Goal: Task Accomplishment & Management: Use online tool/utility

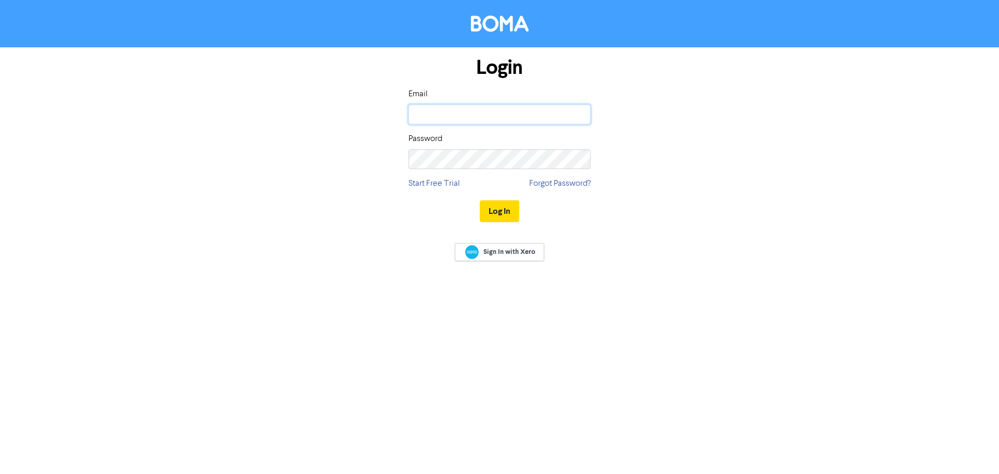
type input "[EMAIL_ADDRESS][DOMAIN_NAME]"
drag, startPoint x: 497, startPoint y: 197, endPoint x: 504, endPoint y: 210, distance: 14.4
click at [499, 201] on div "Log In" at bounding box center [499, 211] width 182 height 43
click at [504, 212] on button "Log In" at bounding box center [500, 211] width 40 height 22
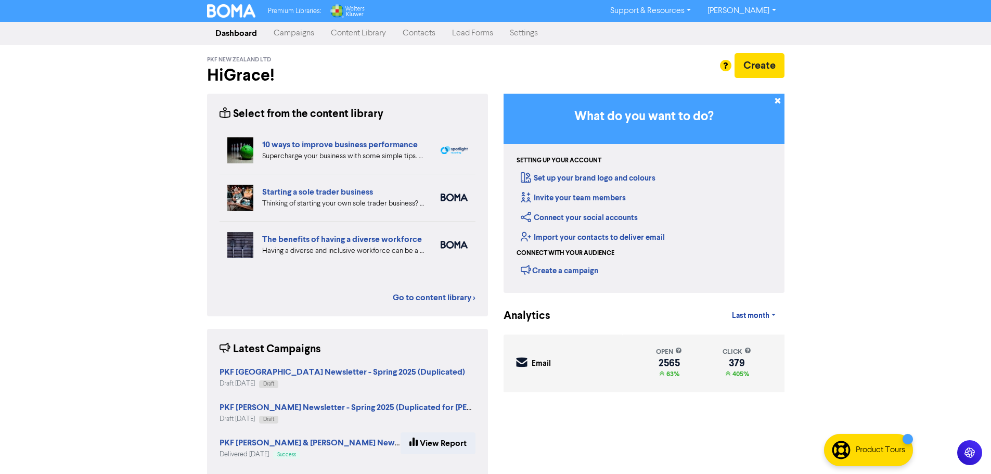
click at [305, 35] on link "Campaigns" at bounding box center [293, 33] width 57 height 21
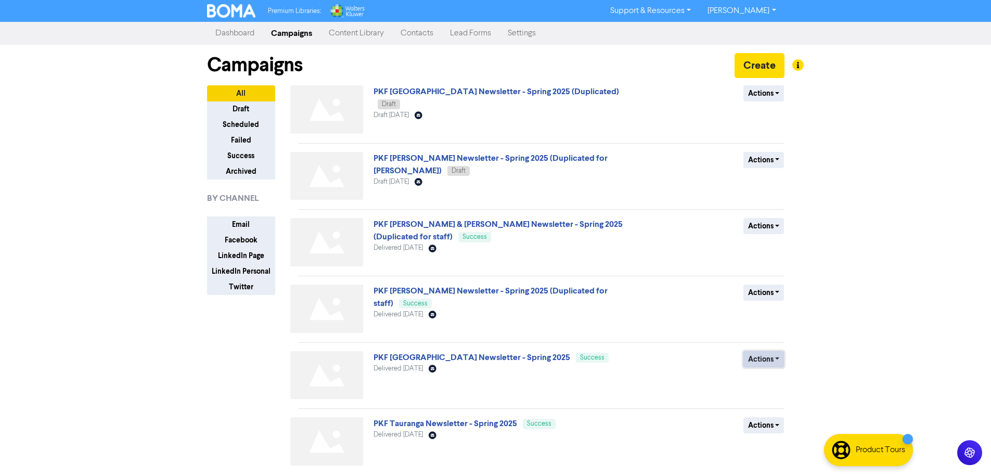
click at [767, 363] on button "Actions" at bounding box center [763, 359] width 41 height 16
click at [514, 97] on link "PKF [GEOGRAPHIC_DATA] Newsletter - Spring 2025 (Duplicated)" at bounding box center [496, 91] width 246 height 10
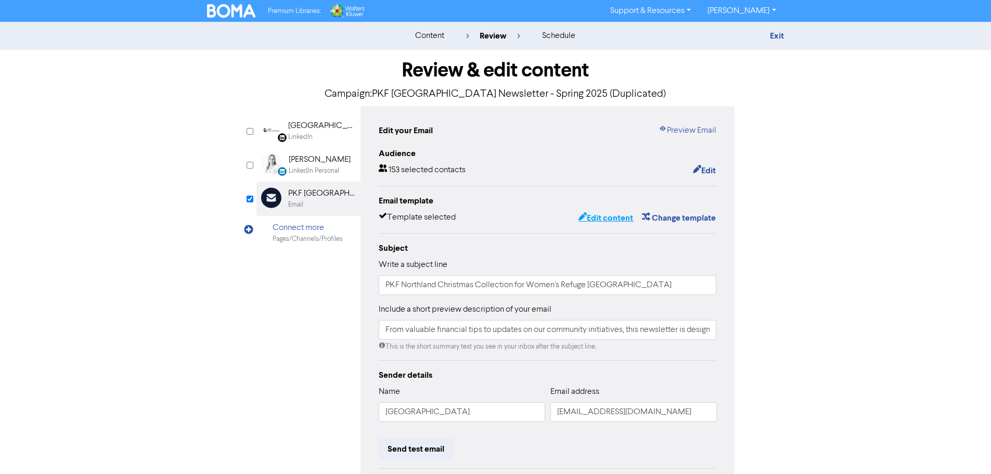
click at [602, 220] on button "Edit content" at bounding box center [606, 218] width 56 height 14
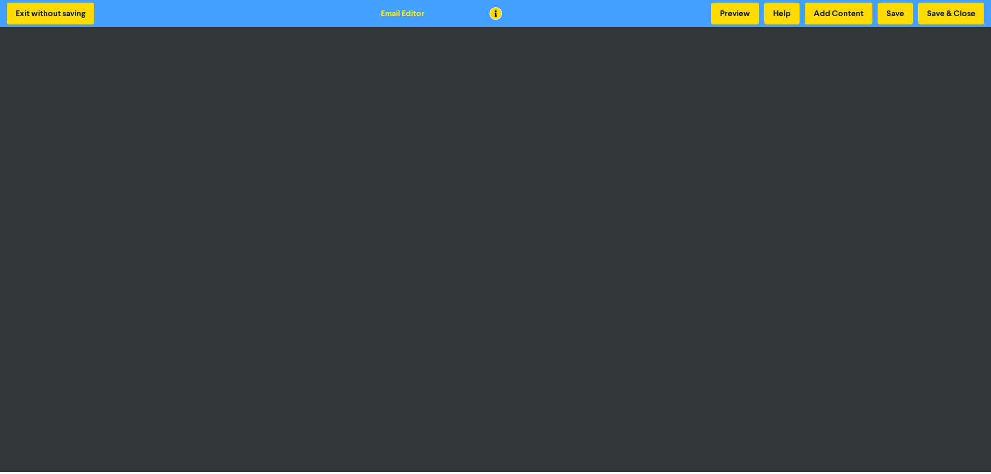
scroll to position [1, 0]
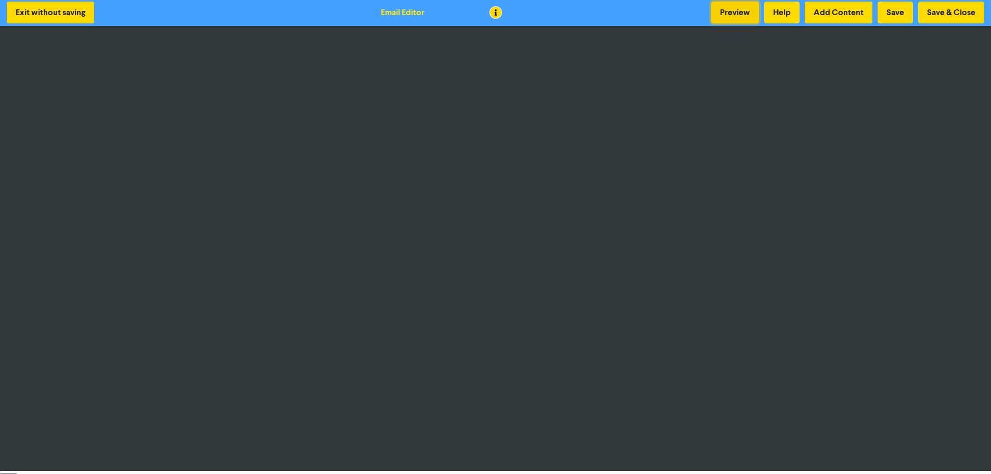
click at [713, 14] on button "Preview" at bounding box center [735, 13] width 48 height 22
click at [893, 13] on button "Save" at bounding box center [895, 13] width 35 height 22
click at [948, 12] on button "Save & Close" at bounding box center [951, 13] width 66 height 22
click at [948, 14] on button "Save & Close" at bounding box center [951, 13] width 66 height 22
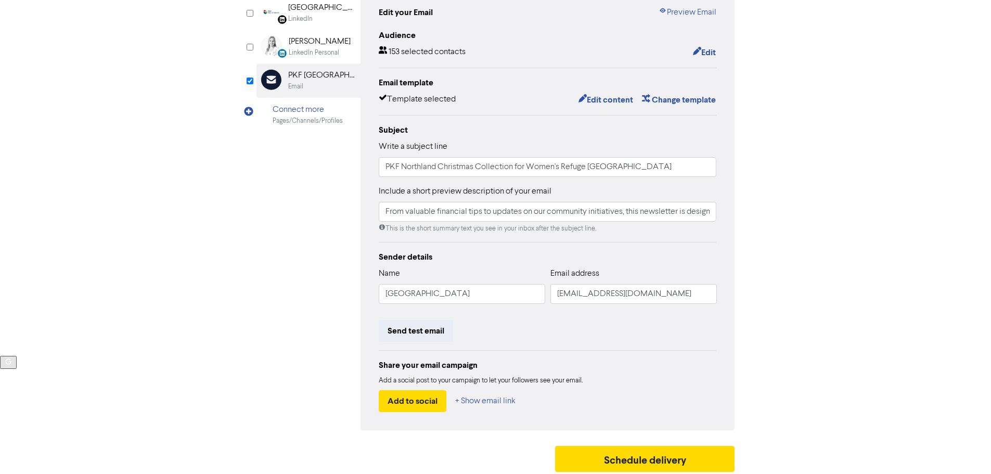
scroll to position [122, 0]
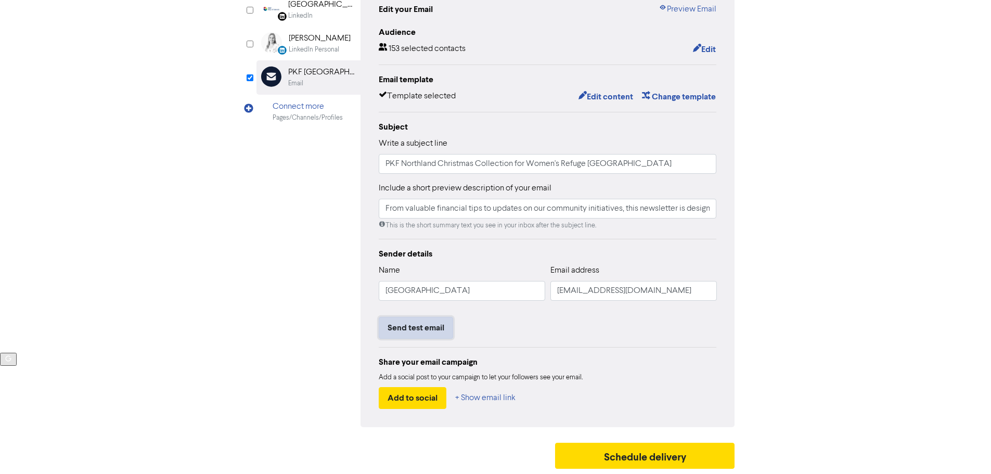
click at [419, 327] on button "Send test email" at bounding box center [416, 328] width 74 height 22
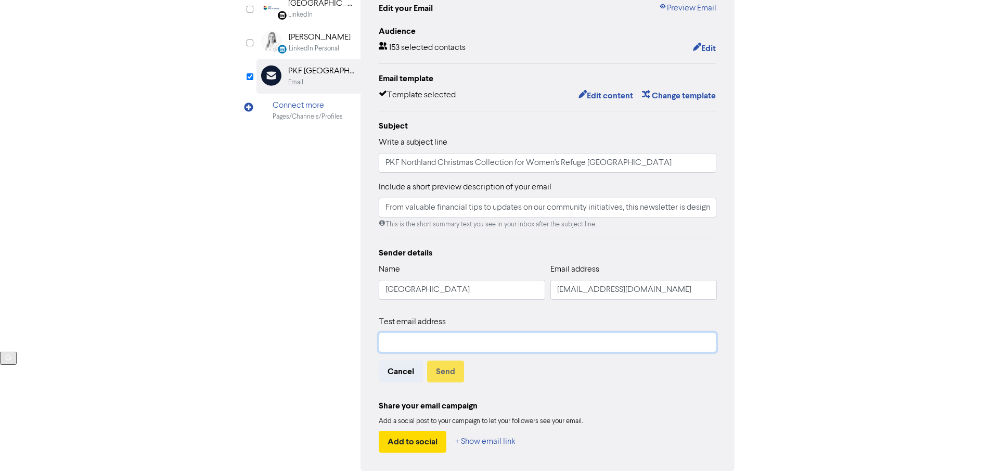
click at [418, 345] on input "text" at bounding box center [548, 342] width 338 height 20
type input "[EMAIL_ADDRESS][DOMAIN_NAME]"
click at [450, 373] on button "Send" at bounding box center [445, 371] width 37 height 22
